Goal: Information Seeking & Learning: Learn about a topic

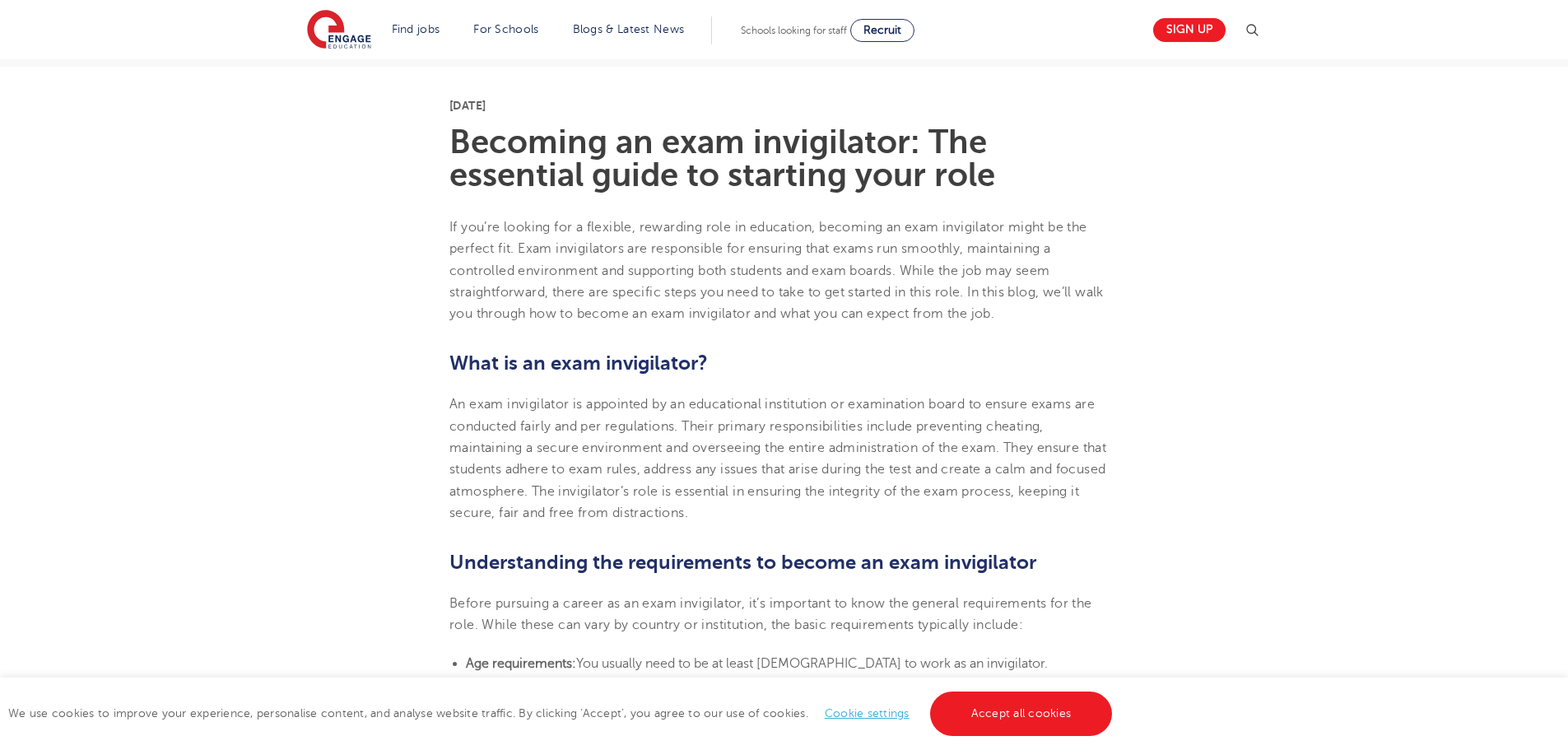
scroll to position [494, 0]
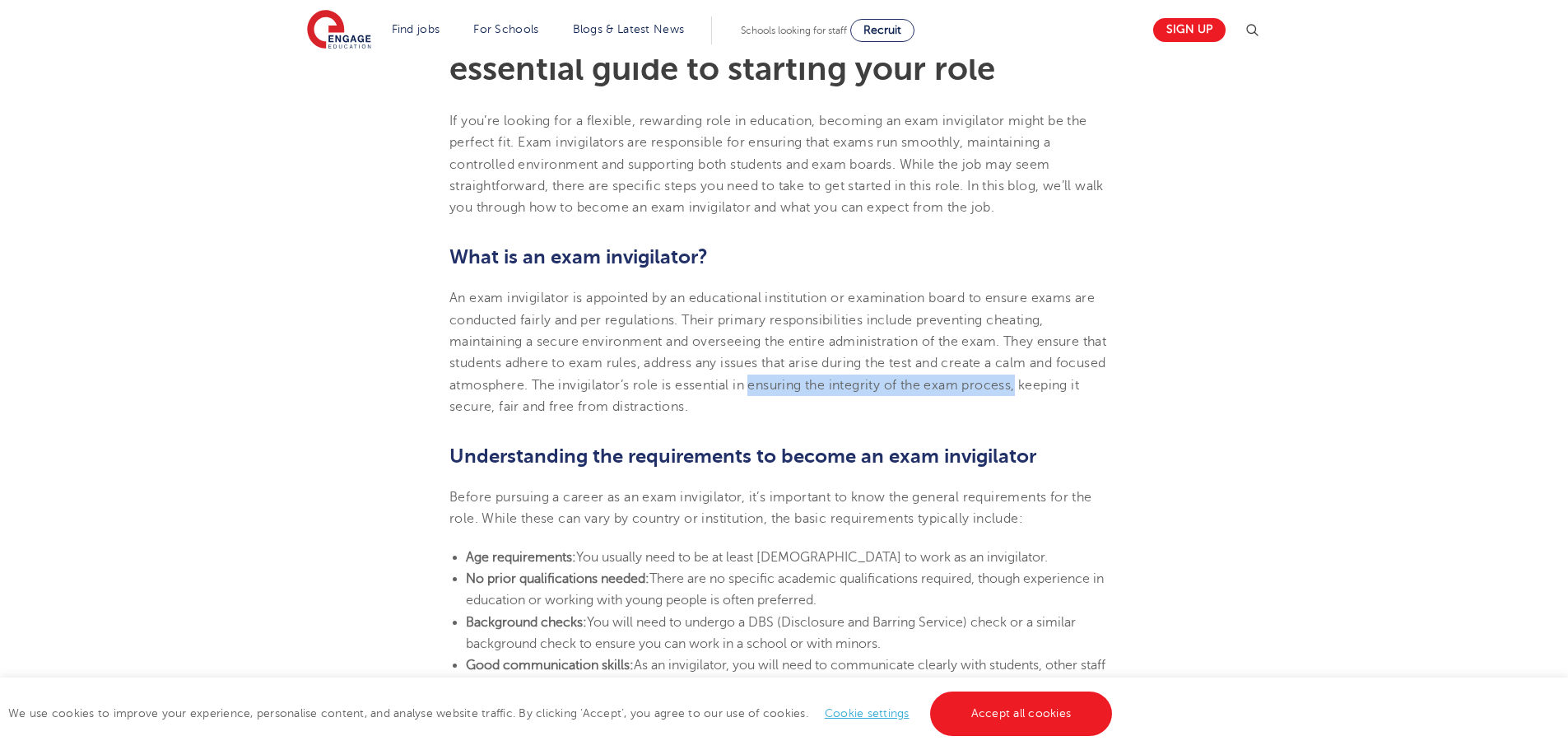
drag, startPoint x: 1088, startPoint y: 383, endPoint x: 804, endPoint y: 388, distance: 284.0
click at [804, 388] on p "An exam invigilator is appointed by an educational institution or examination b…" at bounding box center [784, 352] width 669 height 130
copy span "ensuring the integrity of the exam process,"
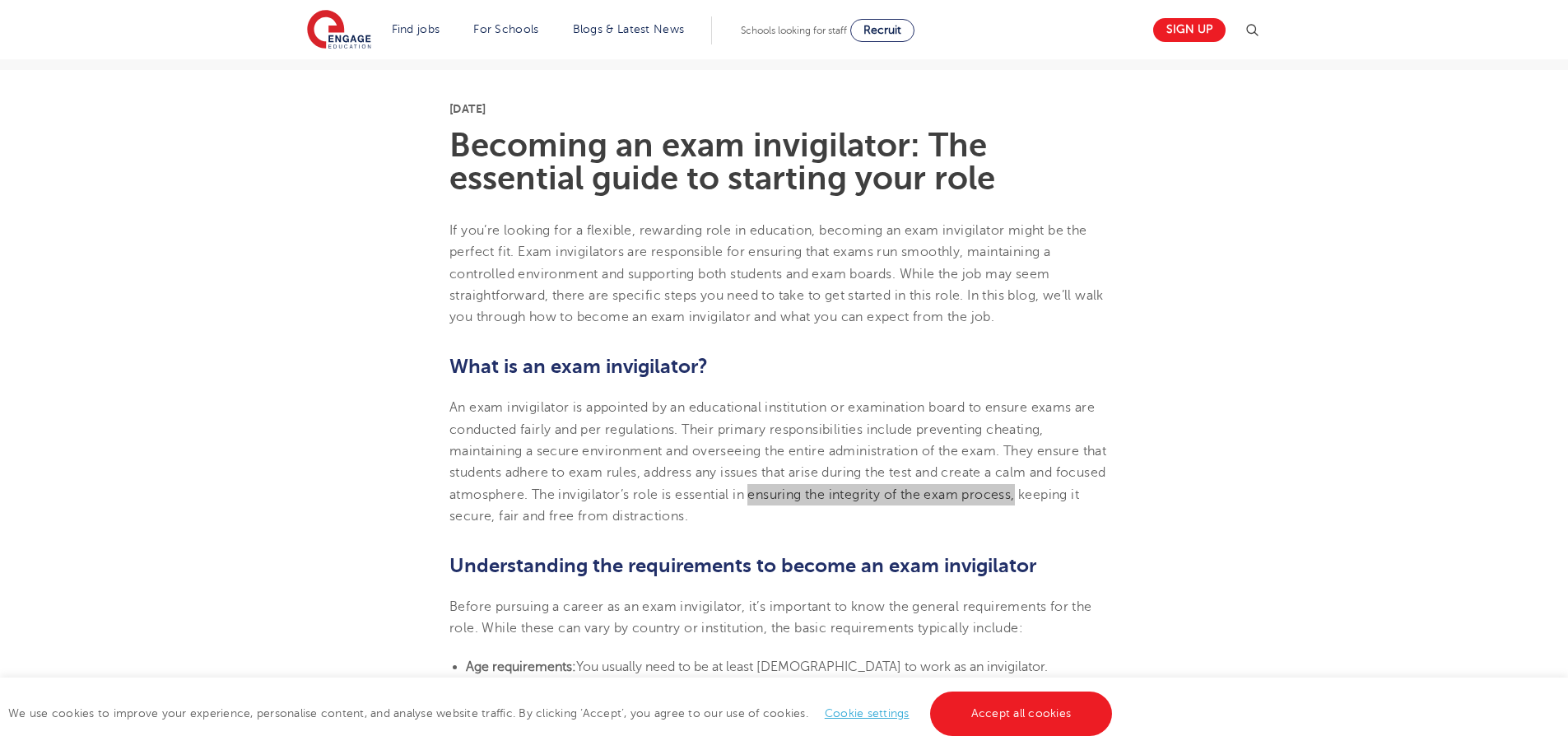
scroll to position [329, 0]
